Goal: Obtain resource: Obtain resource

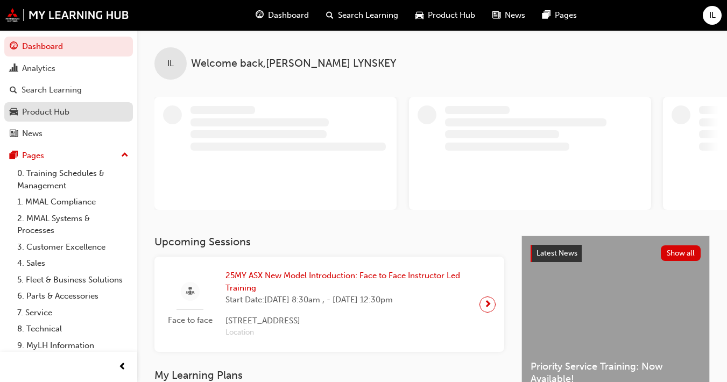
click at [40, 108] on div "Product Hub" at bounding box center [45, 112] width 47 height 12
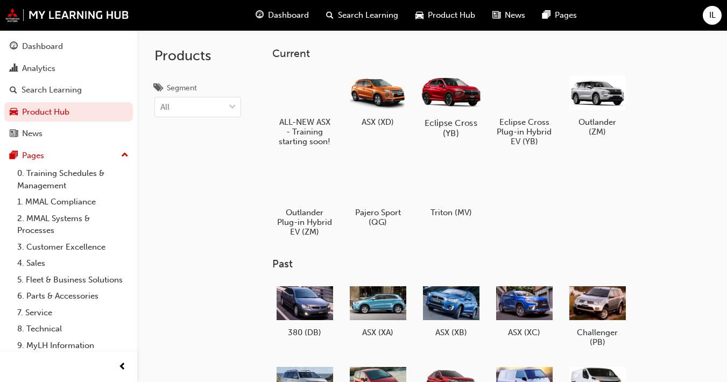
click at [455, 104] on div at bounding box center [451, 92] width 60 height 43
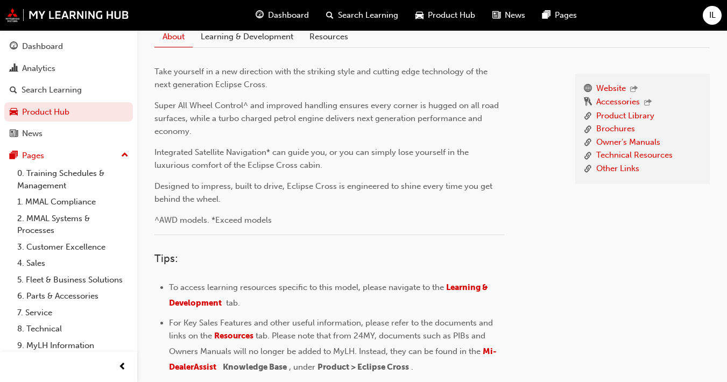
scroll to position [161, 0]
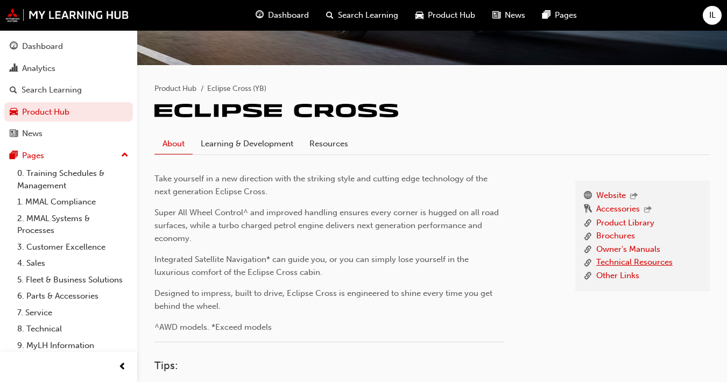
click at [538, 262] on link "Technical Resources" at bounding box center [634, 262] width 76 height 13
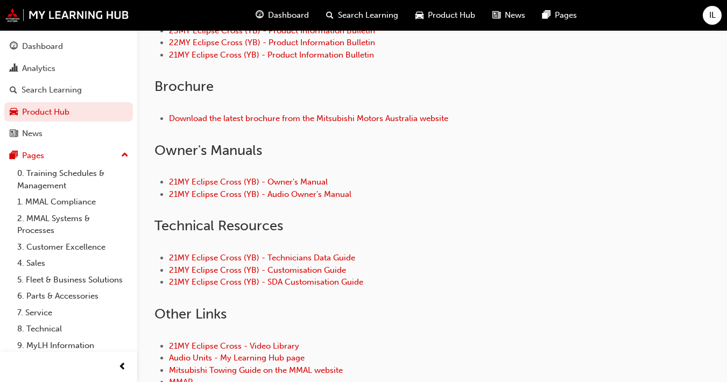
scroll to position [377, 0]
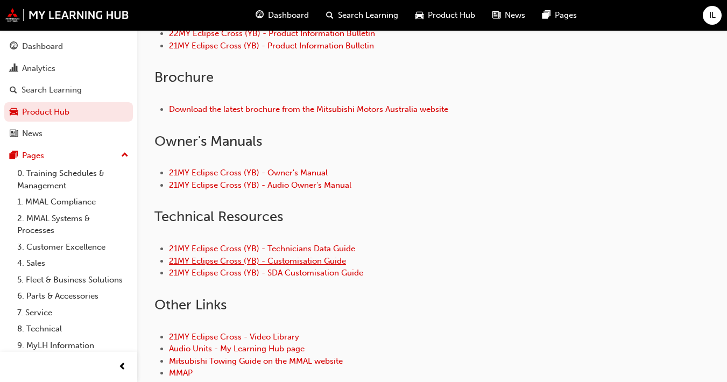
click at [290, 258] on link "21MY Eclipse Cross (YB) - Customisation Guide" at bounding box center [257, 261] width 177 height 10
